Goal: Communication & Community: Answer question/provide support

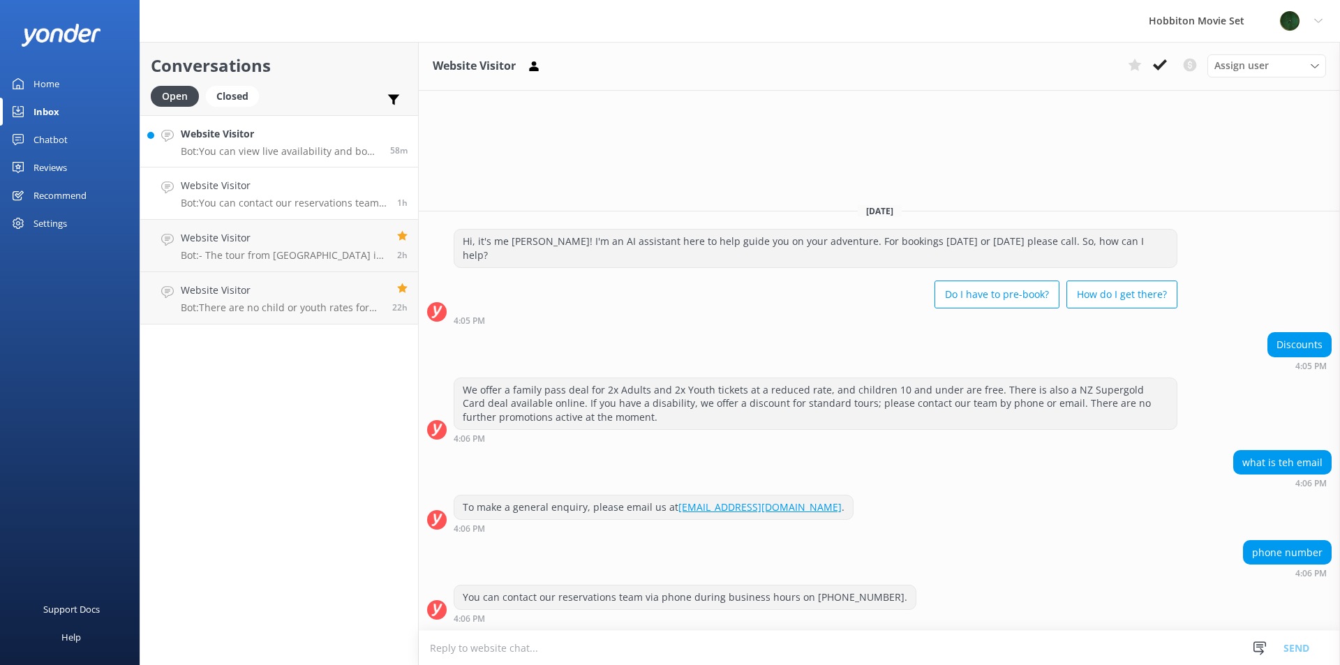
click at [256, 139] on h4 "Website Visitor" at bounding box center [280, 133] width 199 height 15
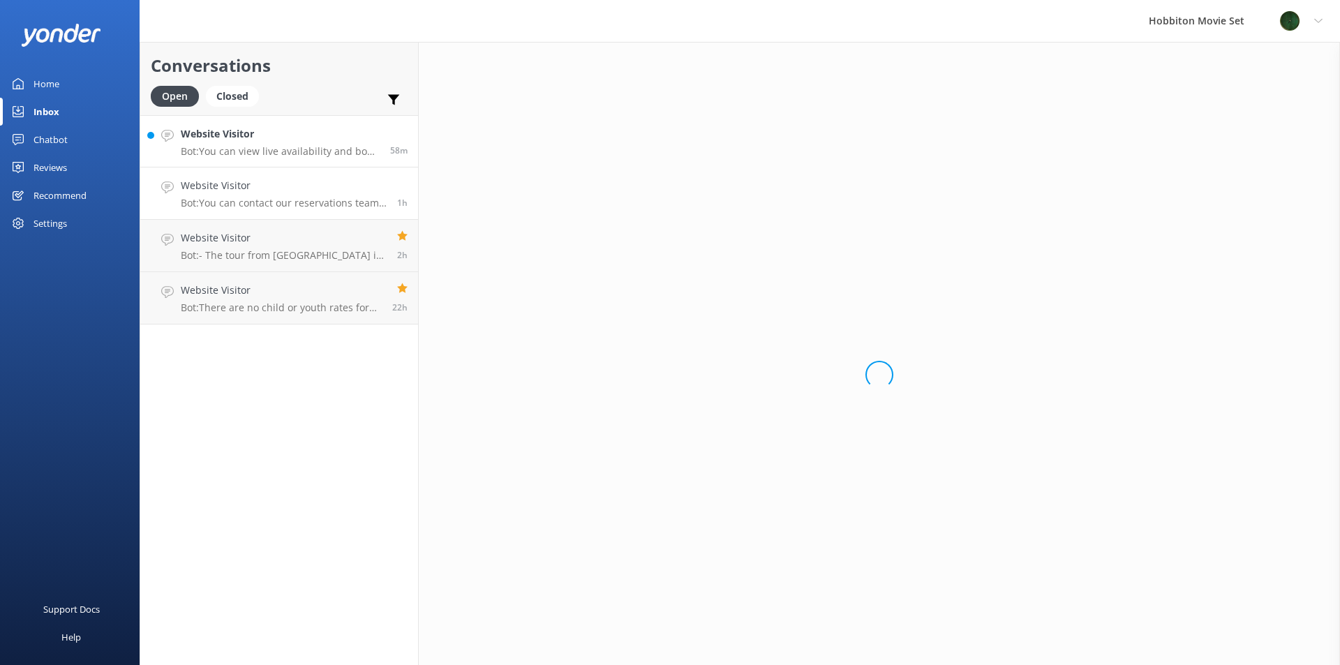
click at [292, 186] on h4 "Website Visitor" at bounding box center [284, 185] width 206 height 15
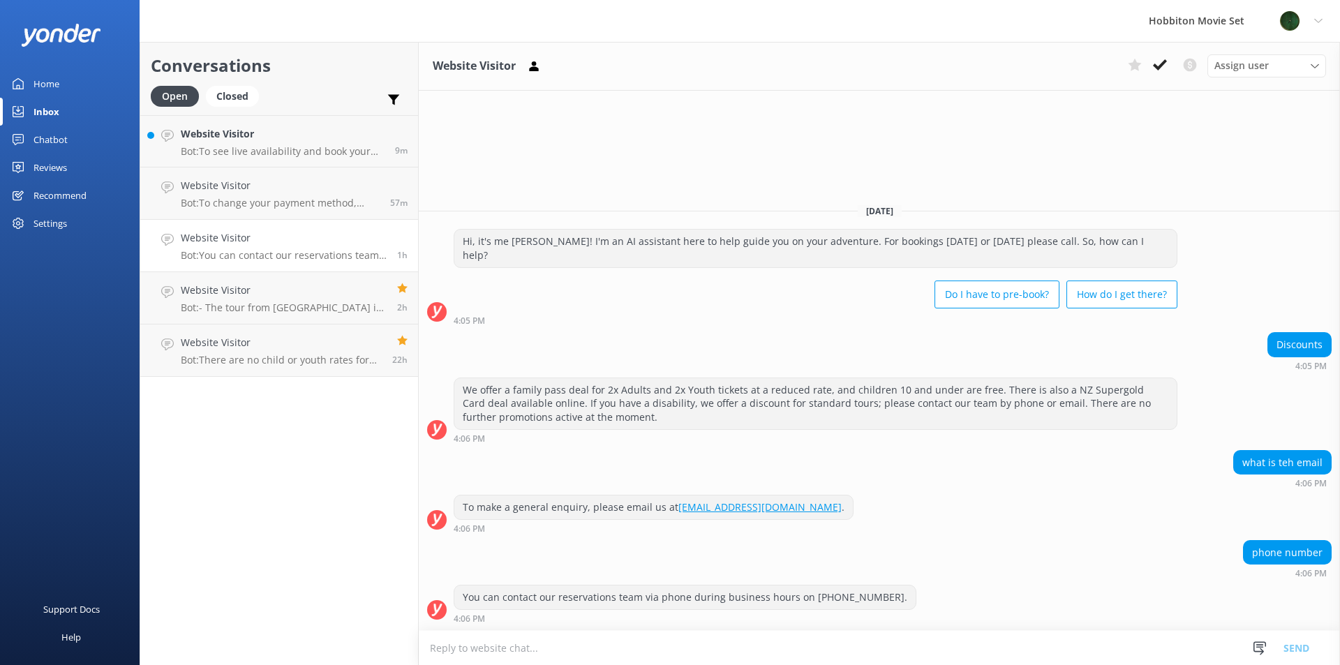
click at [350, 259] on p "Bot: You can contact our reservations team via phone during business hours on […" at bounding box center [284, 255] width 206 height 13
click at [1160, 63] on icon at bounding box center [1160, 65] width 14 height 14
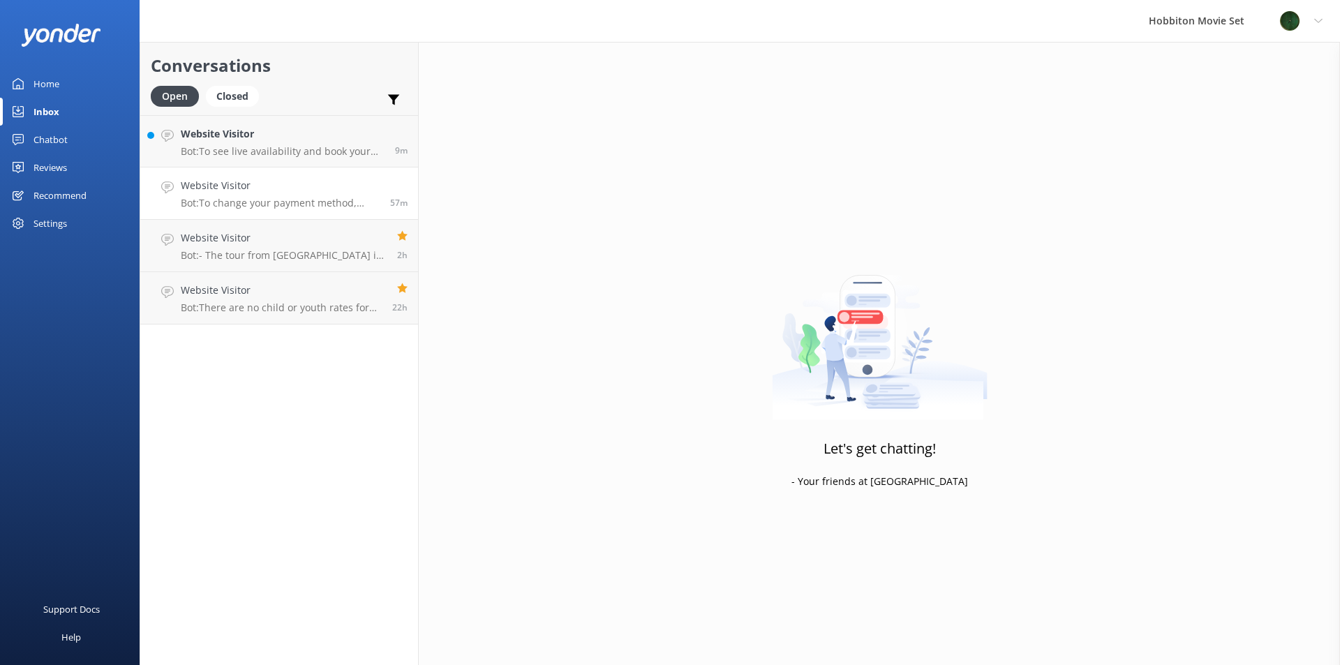
click at [257, 181] on h4 "Website Visitor" at bounding box center [280, 185] width 199 height 15
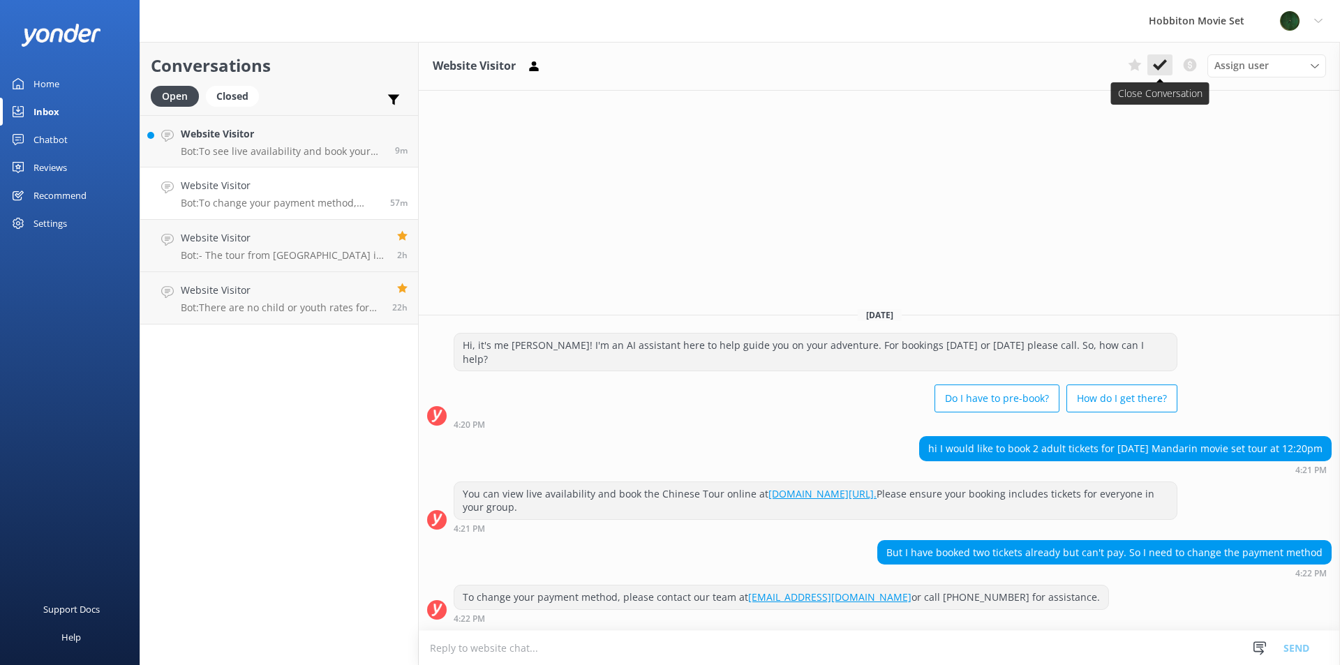
click at [1158, 67] on use at bounding box center [1160, 64] width 14 height 11
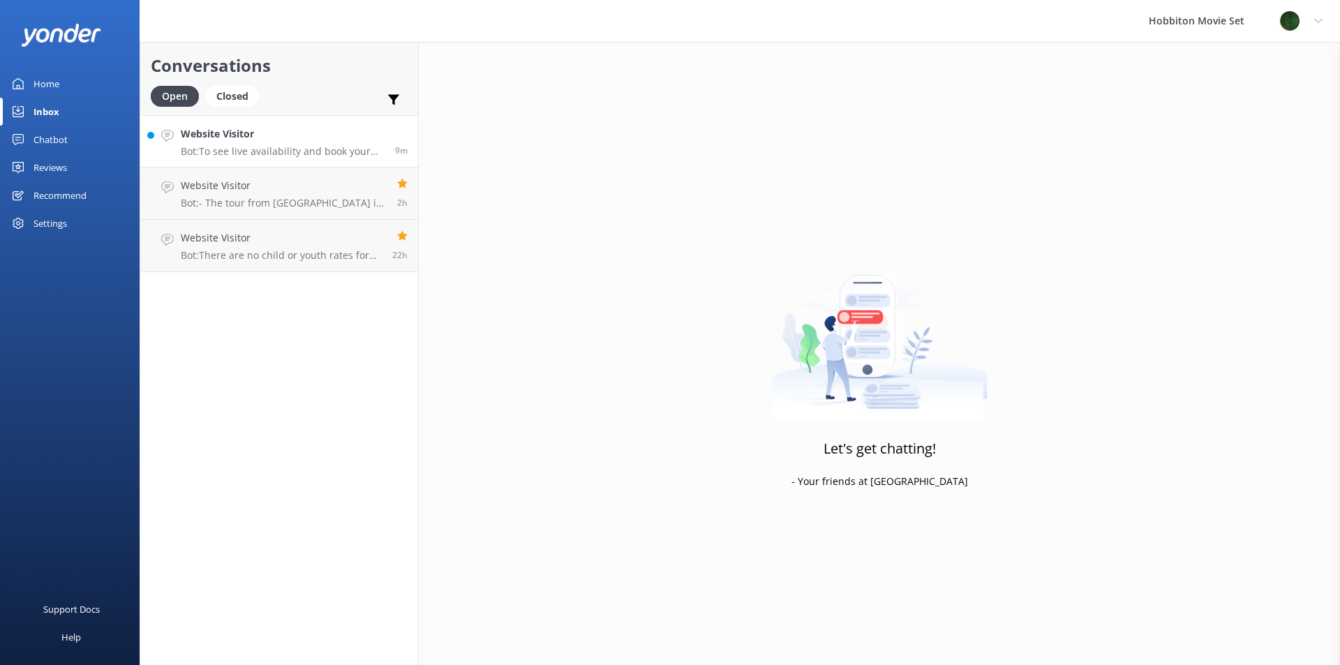
click at [341, 140] on h4 "Website Visitor" at bounding box center [283, 133] width 204 height 15
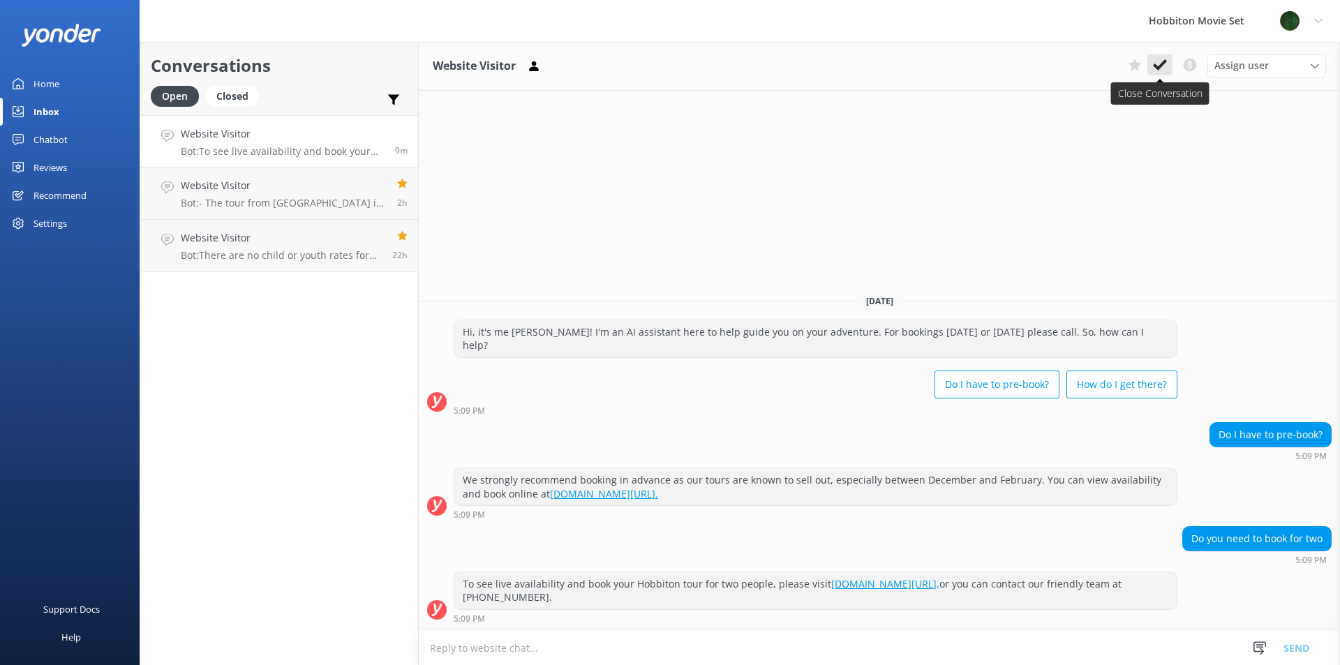
click at [1156, 67] on use at bounding box center [1160, 64] width 14 height 11
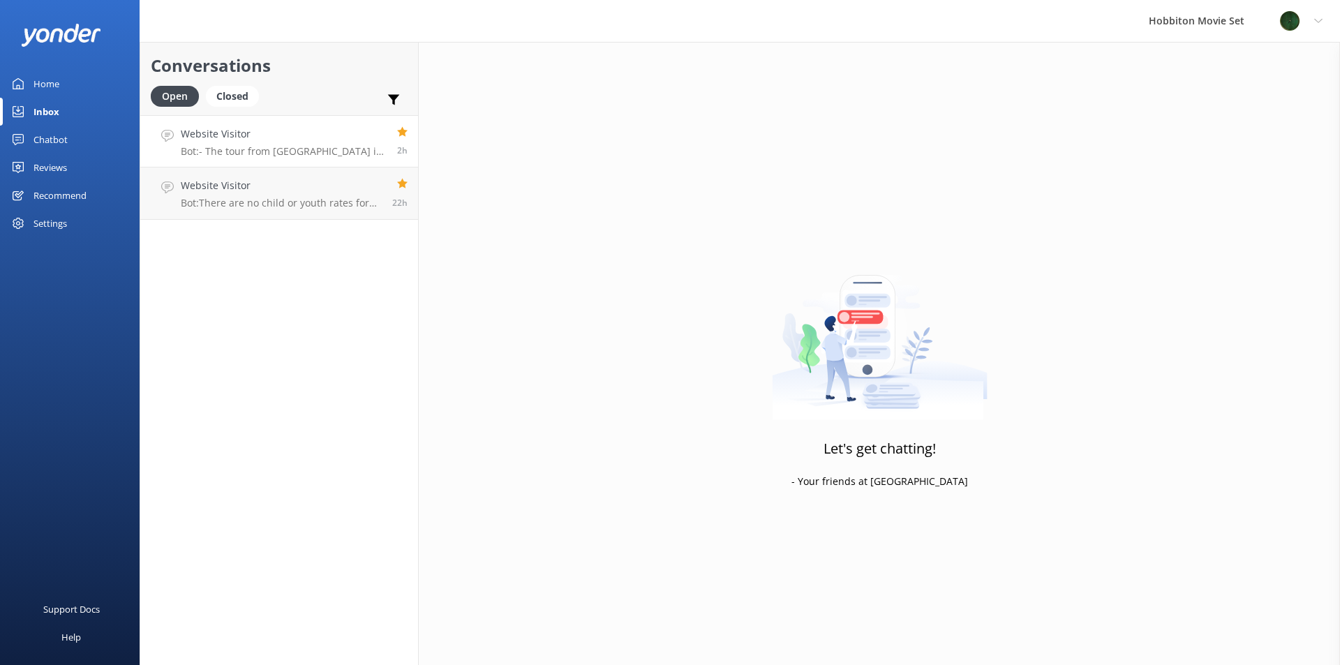
click at [290, 139] on h4 "Website Visitor" at bounding box center [284, 133] width 206 height 15
